Goal: Complete application form

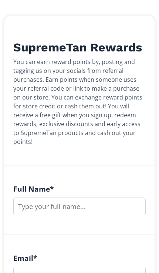
click at [103, 202] on input "text" at bounding box center [79, 206] width 132 height 18
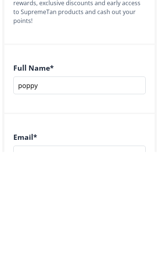
scroll to position [75, 0]
click at [117, 193] on input "poppy" at bounding box center [79, 202] width 132 height 18
click at [119, 193] on input "poppy" at bounding box center [79, 202] width 132 height 18
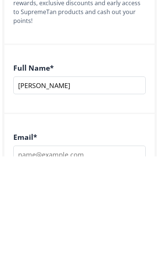
type input "[PERSON_NAME]"
click at [32, 262] on input "email" at bounding box center [79, 271] width 132 height 18
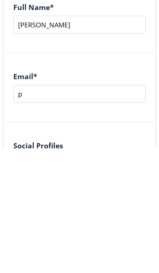
scroll to position [144, 0]
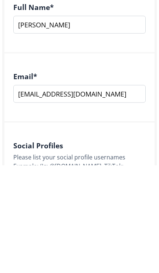
type input "[EMAIL_ADDRESS][DOMAIN_NAME]"
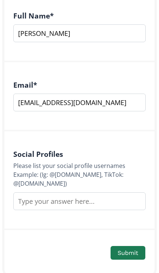
click at [128, 200] on input "text" at bounding box center [79, 201] width 132 height 18
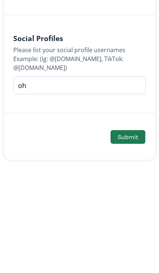
type input "o"
type input "ig: poppyybarlow"
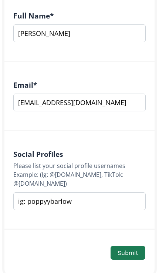
click at [131, 251] on button "Submit" at bounding box center [128, 253] width 35 height 14
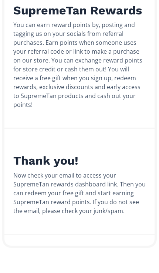
scroll to position [108, 0]
